Goal: Task Accomplishment & Management: Complete application form

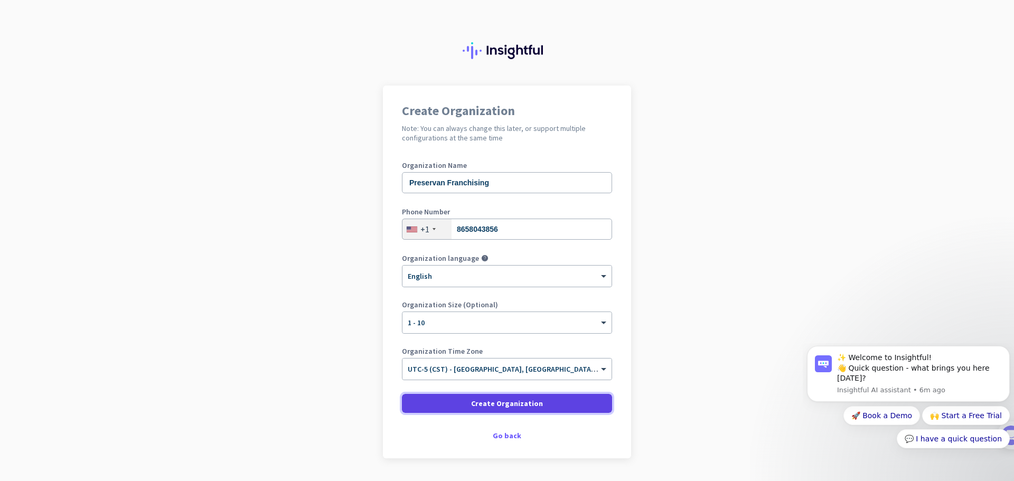
click at [471, 408] on span "Create Organization" at bounding box center [507, 403] width 72 height 11
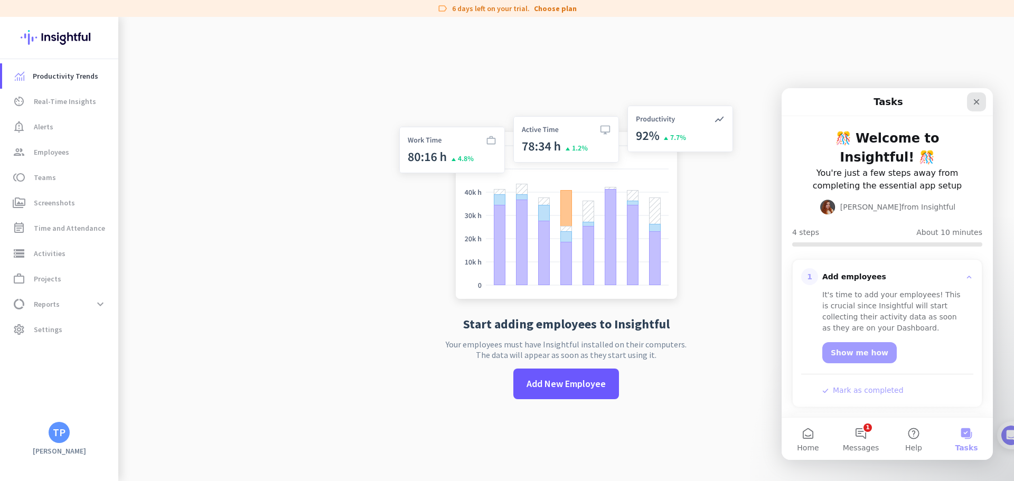
click at [976, 102] on icon "Close" at bounding box center [977, 102] width 6 height 6
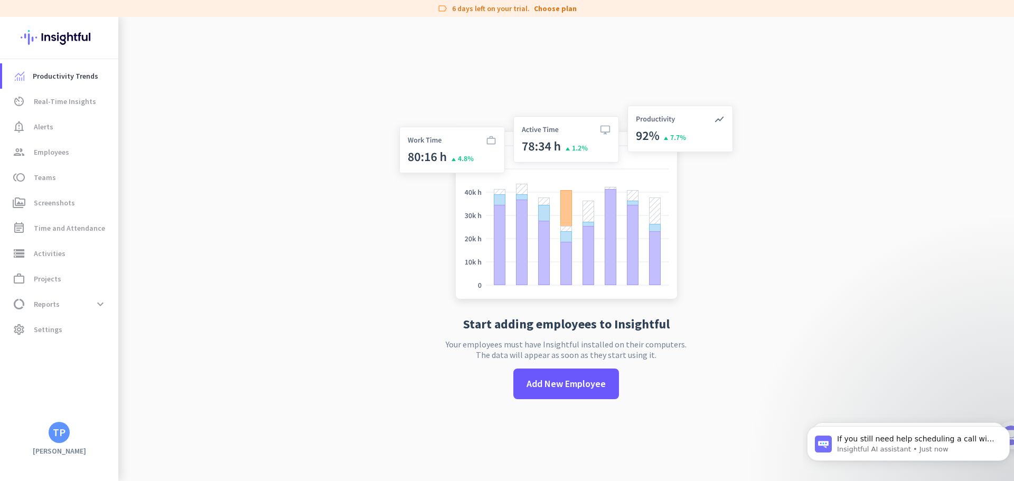
scroll to position [17, 0]
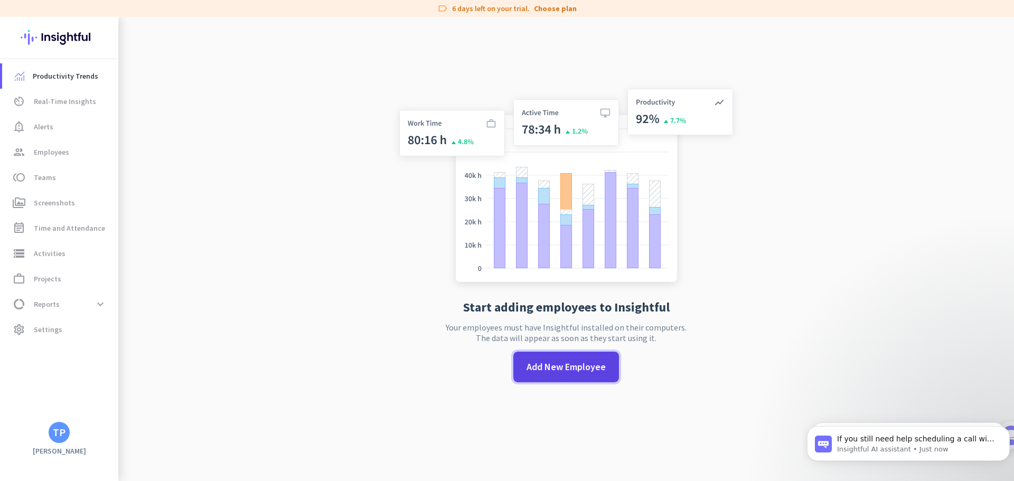
click at [566, 369] on span "Add New Employee" at bounding box center [565, 367] width 79 height 14
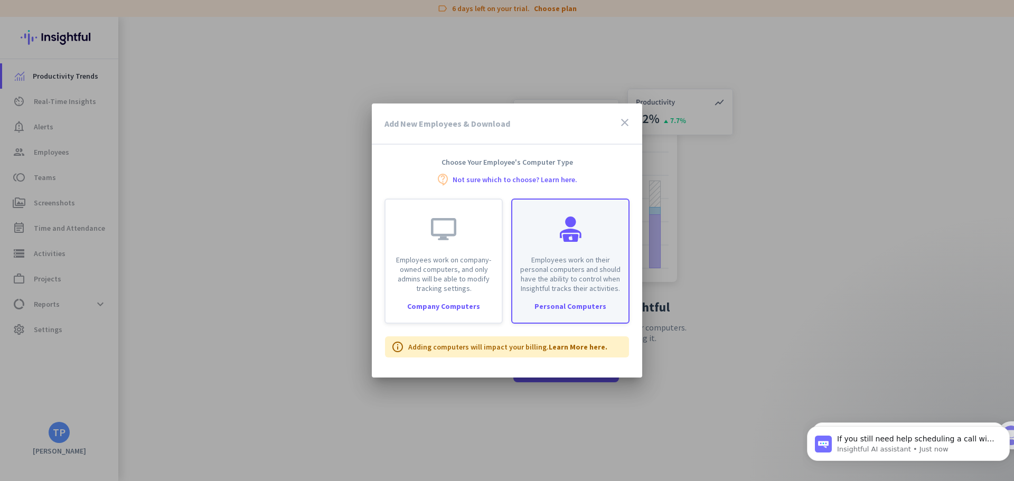
click at [569, 285] on p "Employees work on their personal computers and should have the ability to contr…" at bounding box center [569, 274] width 103 height 38
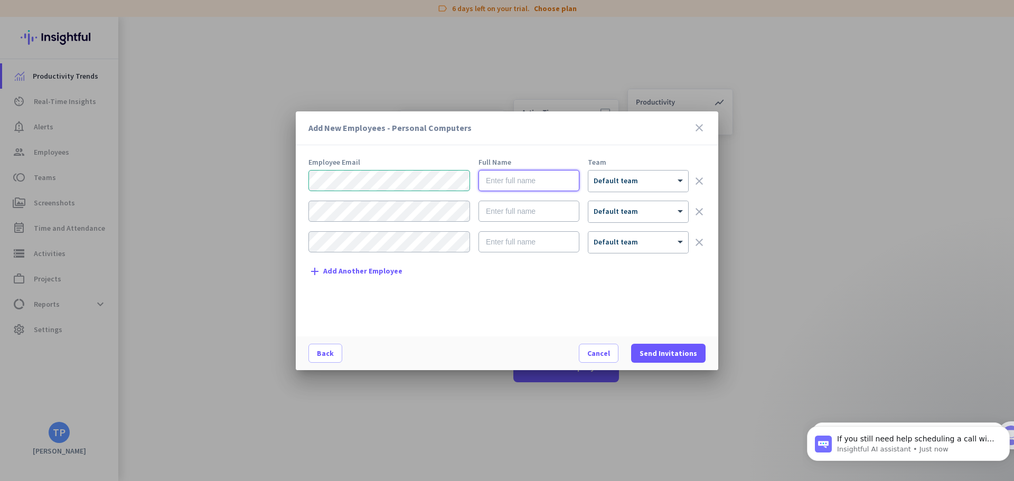
click at [534, 183] on input "text" at bounding box center [528, 180] width 101 height 21
type input "[PERSON_NAME]"
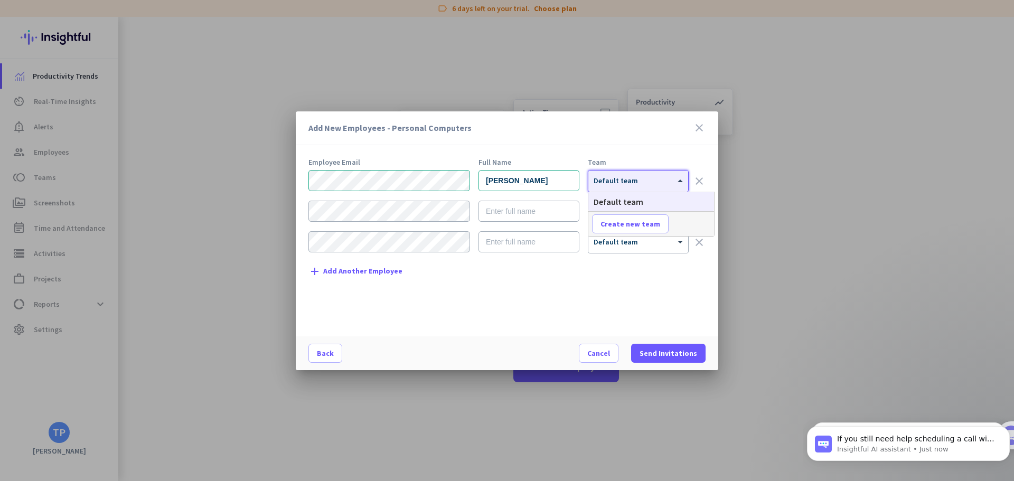
click at [656, 189] on div "× Default team" at bounding box center [638, 181] width 100 height 21
click at [644, 225] on span "Create new team" at bounding box center [630, 224] width 60 height 11
click at [644, 225] on input "text" at bounding box center [631, 223] width 78 height 19
type input "T"
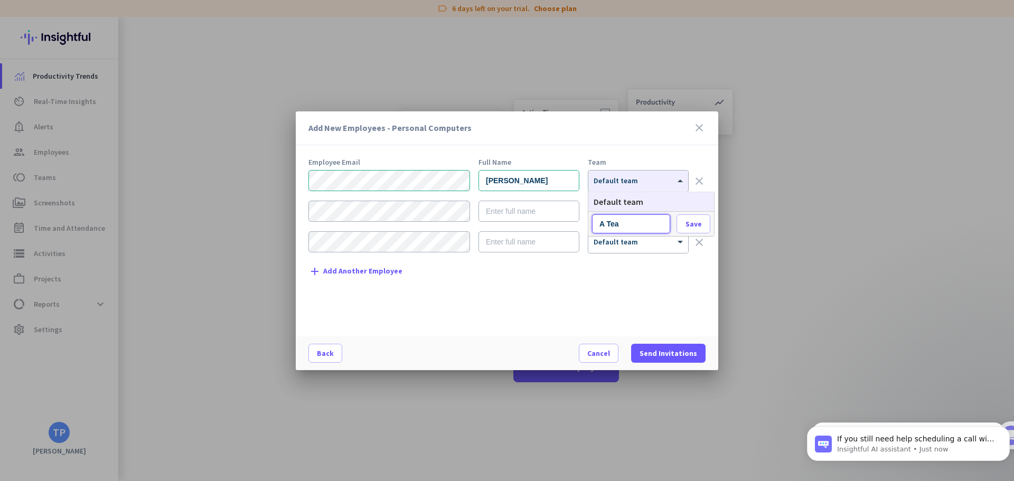
type input "A Team"
click at [701, 221] on span "Save" at bounding box center [693, 224] width 16 height 10
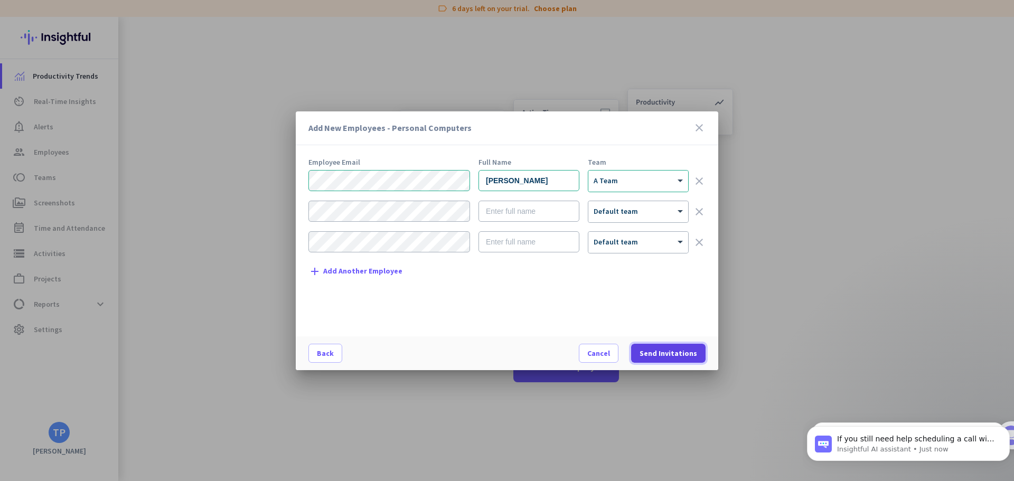
click at [675, 351] on span "Send Invitations" at bounding box center [668, 353] width 58 height 11
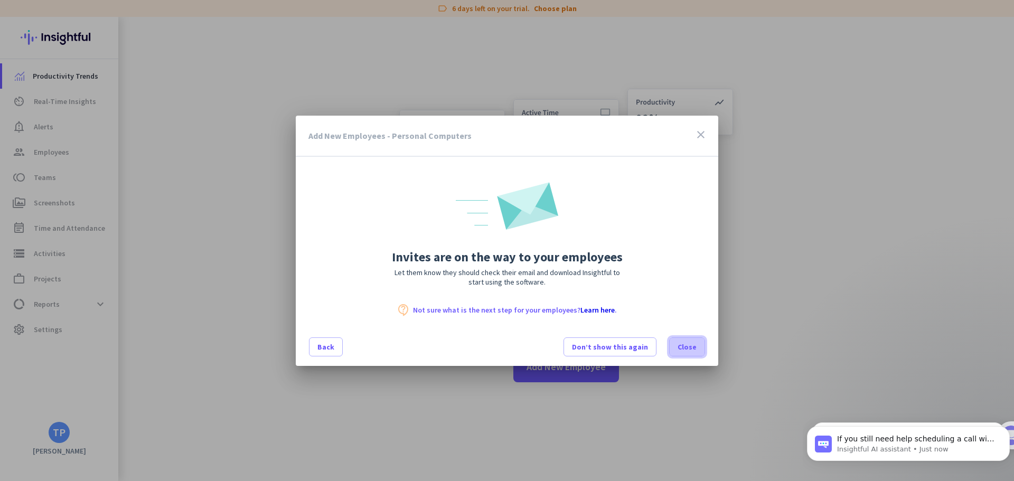
click at [694, 352] on span "Close" at bounding box center [686, 347] width 19 height 11
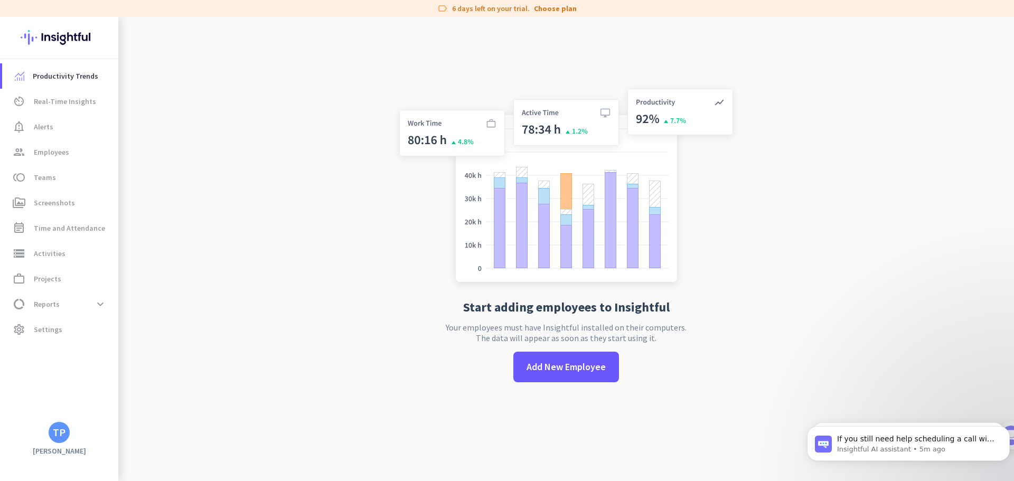
click at [820, 107] on app-no-employees "Start adding employees to Insightful Your employees must have Insightful instal…" at bounding box center [565, 240] width 895 height 481
click at [550, 370] on span "Add New Employee" at bounding box center [565, 367] width 79 height 14
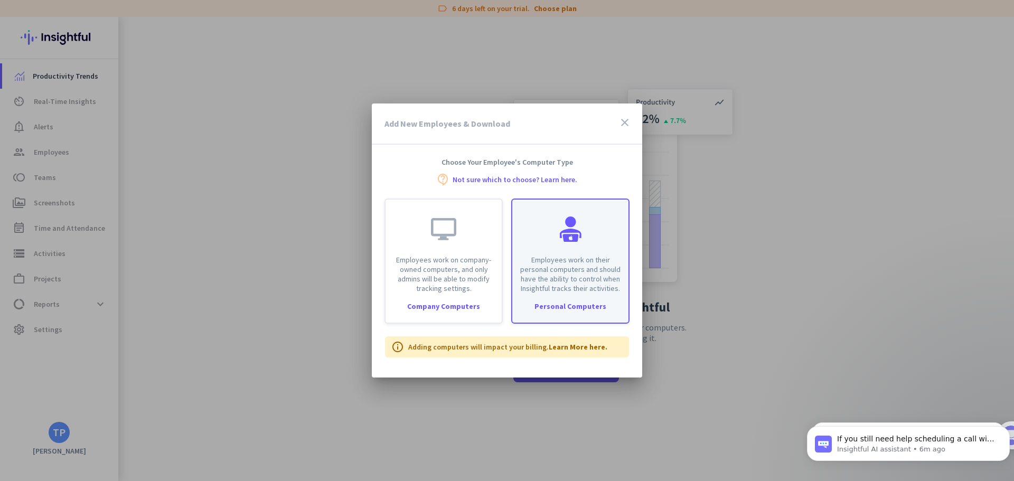
click at [566, 275] on p "Employees work on their personal computers and should have the ability to contr…" at bounding box center [569, 274] width 103 height 38
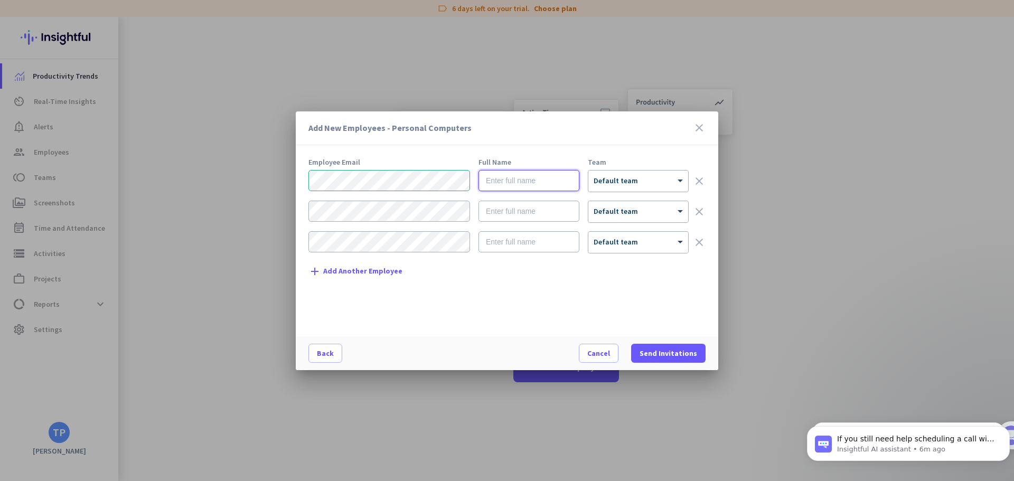
click at [535, 178] on input "text" at bounding box center [528, 180] width 101 height 21
type input "[PERSON_NAME]"
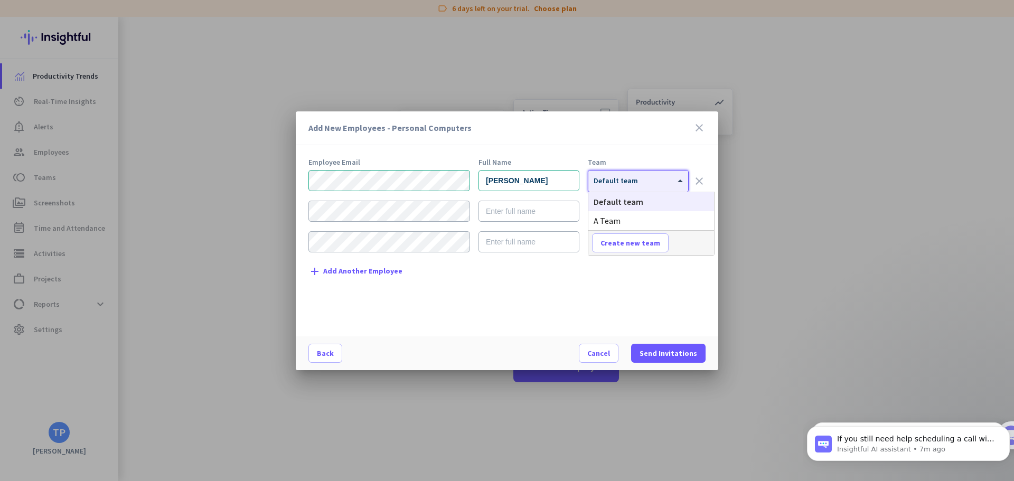
click at [679, 179] on span at bounding box center [681, 180] width 13 height 9
click at [652, 219] on div "A Team" at bounding box center [651, 220] width 126 height 19
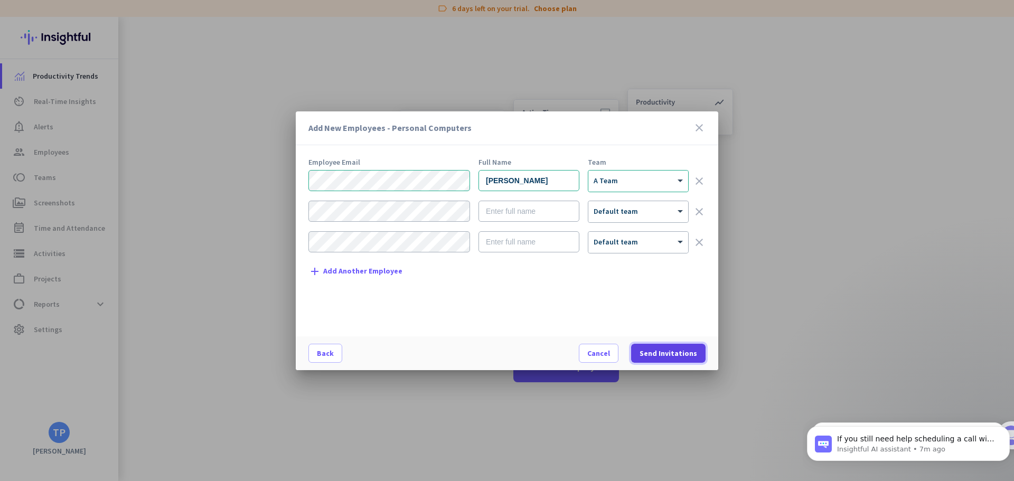
click at [682, 353] on span "Send Invitations" at bounding box center [668, 353] width 58 height 11
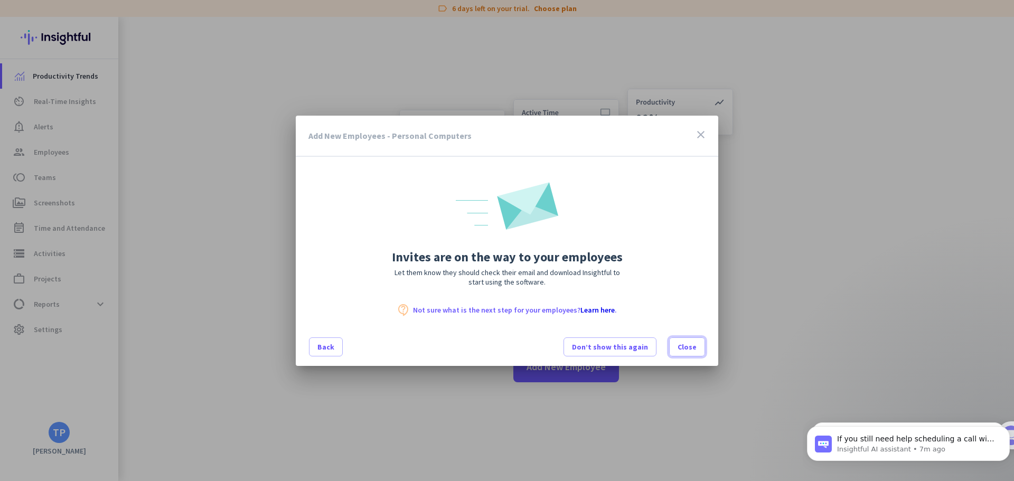
click at [682, 353] on span at bounding box center [686, 346] width 35 height 25
